Goal: Task Accomplishment & Management: Use online tool/utility

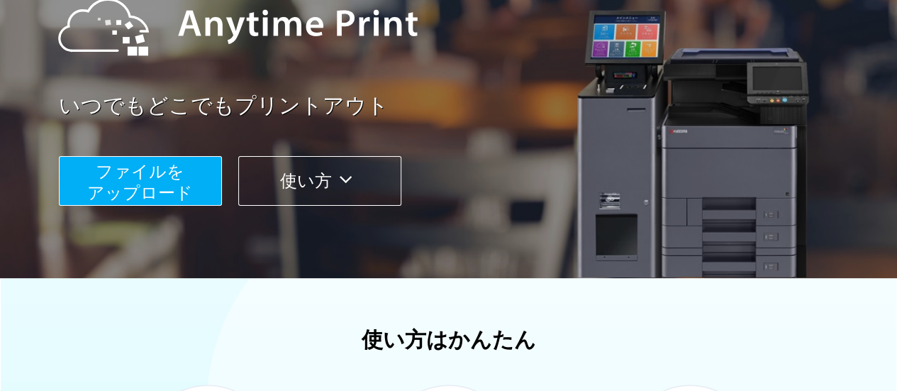
click at [191, 172] on button "ファイルを ​​アップロード" at bounding box center [140, 181] width 163 height 50
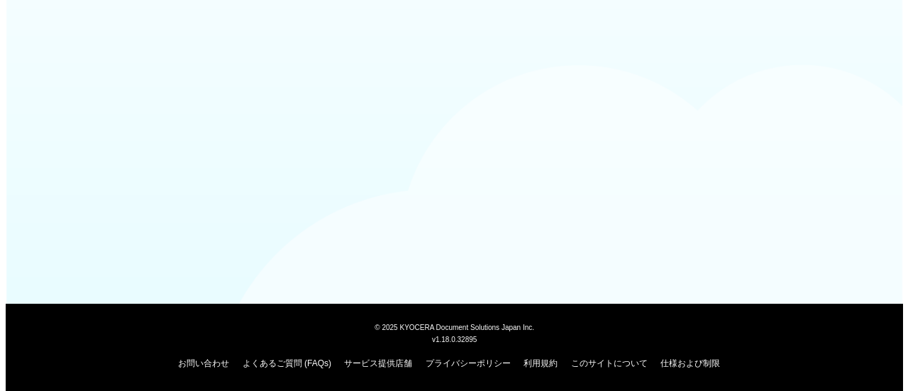
scroll to position [183, 0]
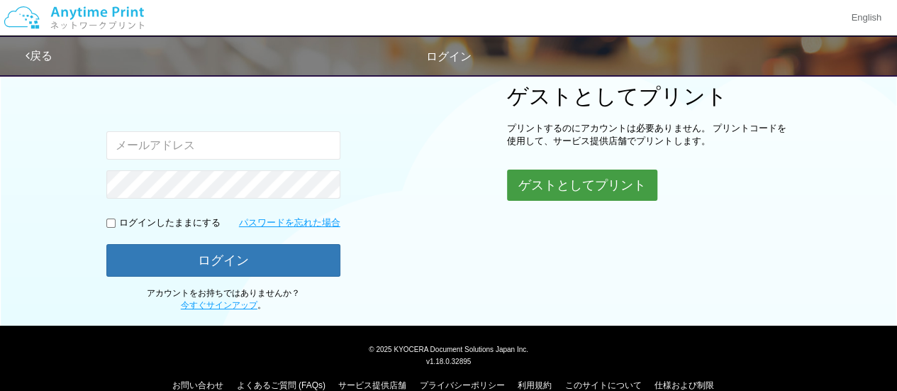
click at [589, 170] on button "ゲストとしてプリント" at bounding box center [582, 185] width 150 height 31
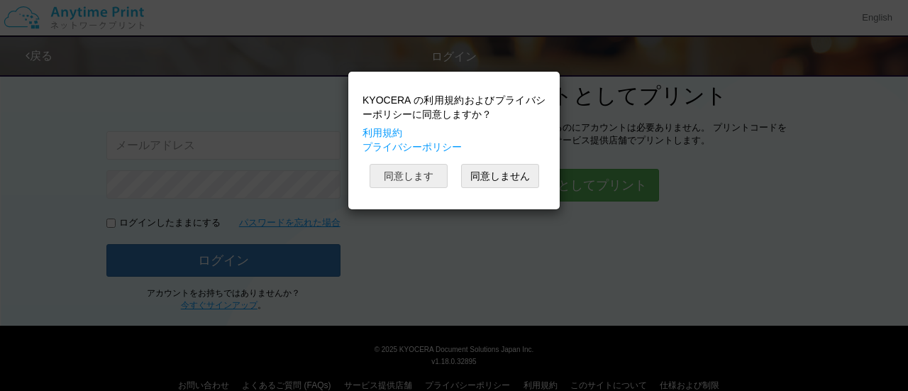
click at [426, 182] on button "同意します" at bounding box center [409, 176] width 78 height 24
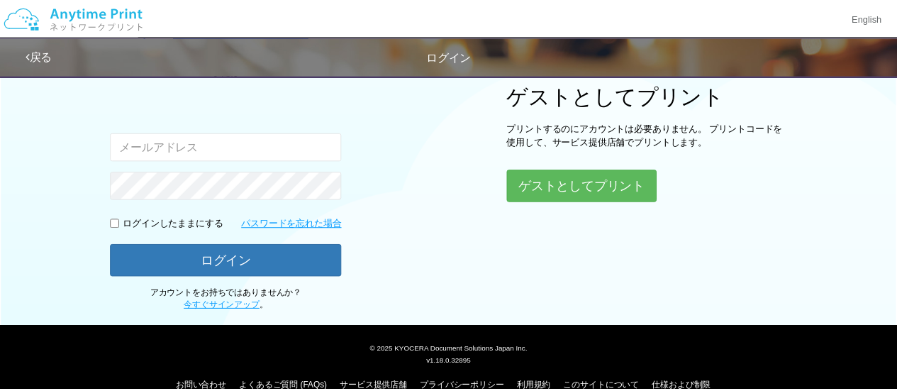
scroll to position [183, 0]
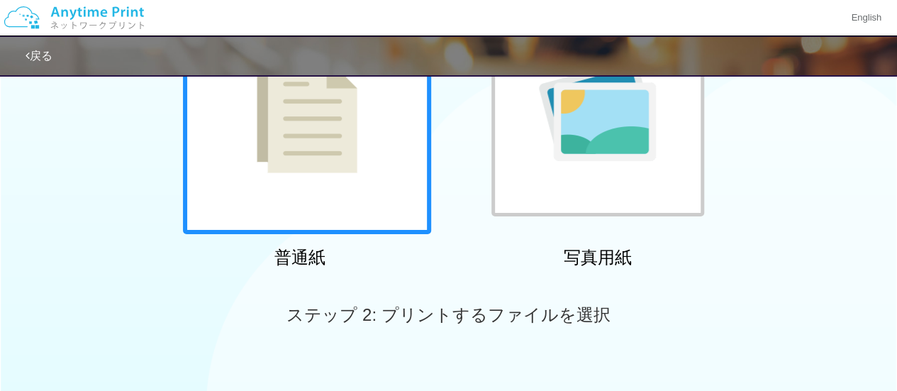
click at [413, 184] on div at bounding box center [307, 110] width 248 height 248
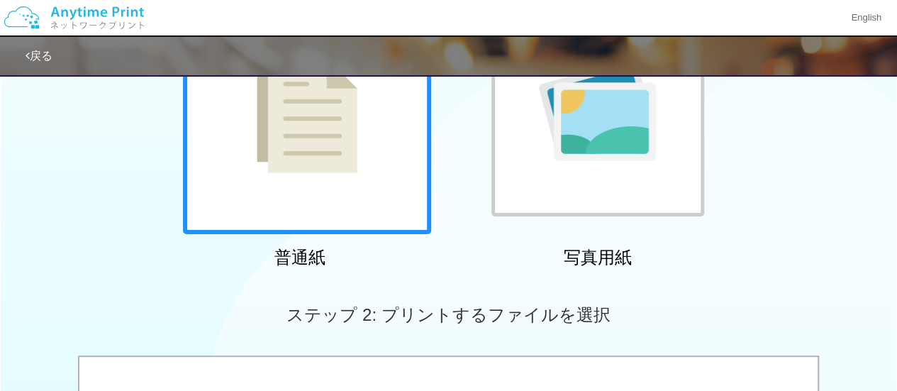
click at [413, 184] on div at bounding box center [307, 110] width 248 height 248
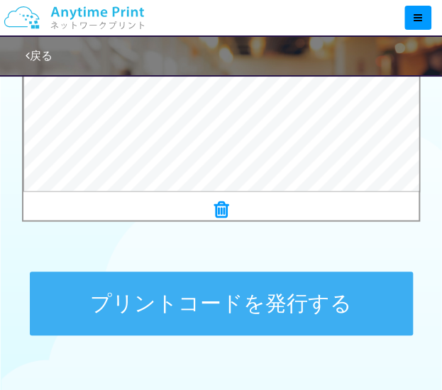
scroll to position [599, 0]
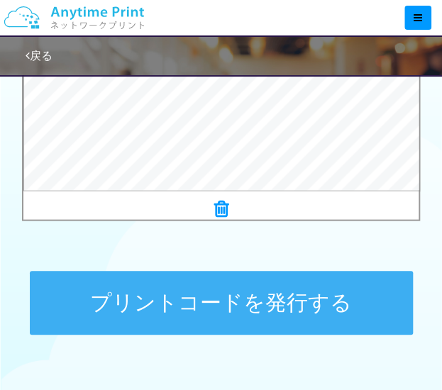
click at [248, 297] on button "プリントコードを発行する" at bounding box center [221, 303] width 383 height 64
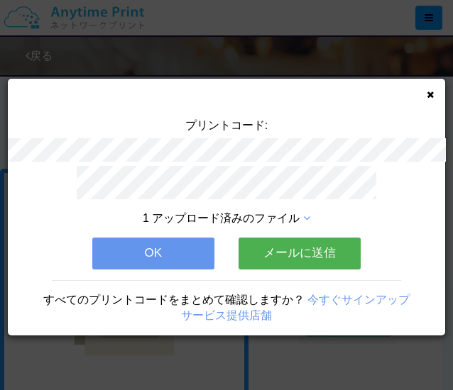
click at [179, 248] on button "OK" at bounding box center [153, 253] width 122 height 31
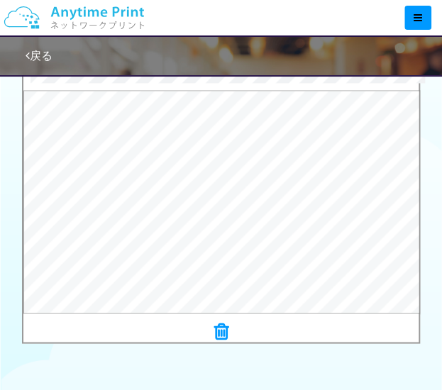
scroll to position [670, 0]
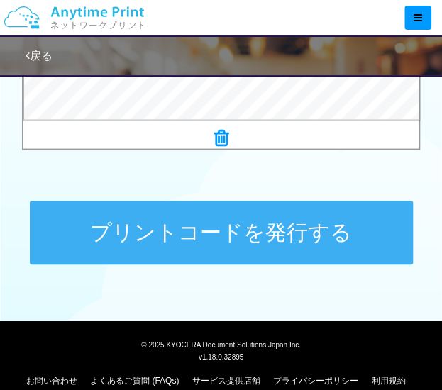
click at [289, 254] on button "プリントコードを発行する" at bounding box center [221, 233] width 383 height 64
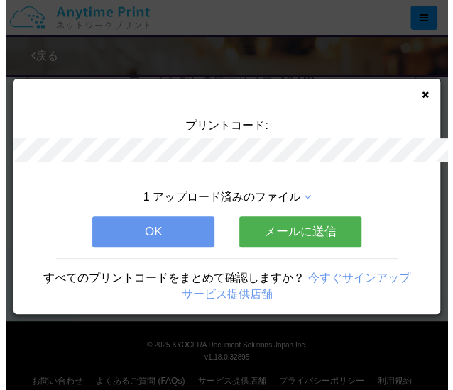
scroll to position [0, 0]
